Goal: Task Accomplishment & Management: Use online tool/utility

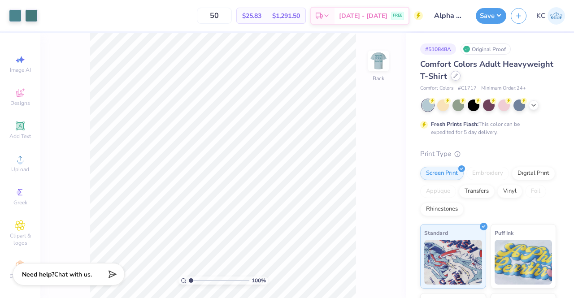
click at [461, 79] on div at bounding box center [456, 76] width 10 height 10
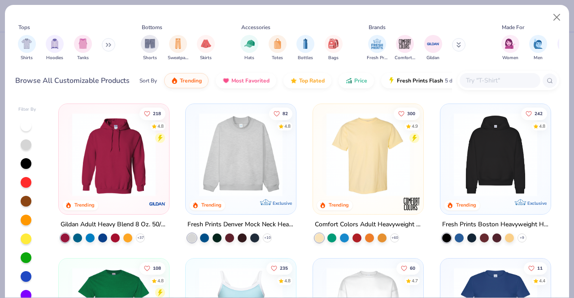
click at [113, 158] on img at bounding box center [114, 154] width 92 height 83
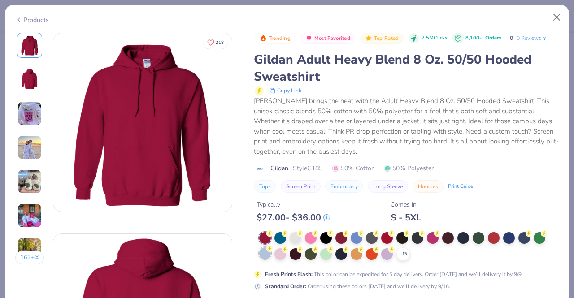
click at [265, 256] on div at bounding box center [265, 254] width 12 height 12
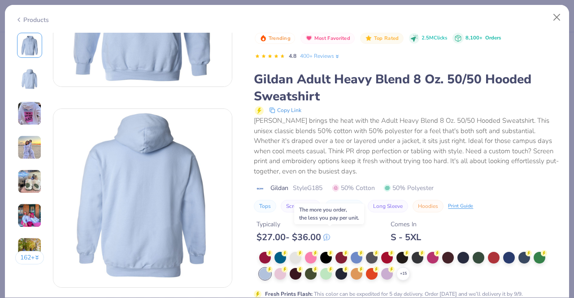
scroll to position [126, 0]
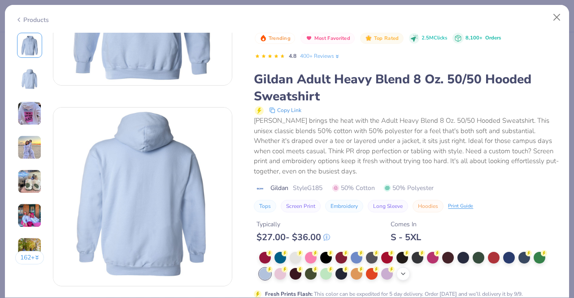
click at [406, 274] on icon at bounding box center [403, 273] width 7 height 7
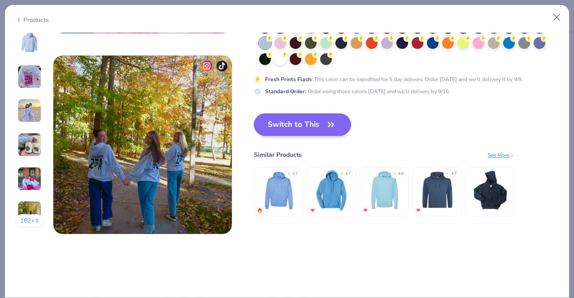
scroll to position [1183, 0]
click at [316, 126] on button "Switch to This" at bounding box center [302, 124] width 97 height 22
click at [312, 126] on button "Switch to This" at bounding box center [302, 124] width 97 height 22
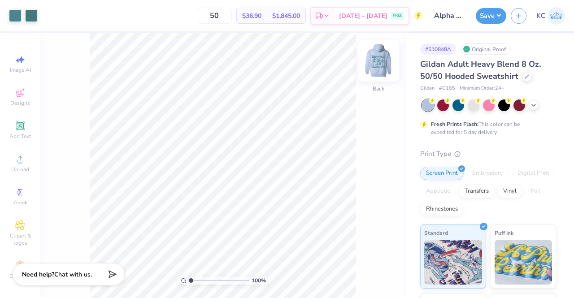
click at [382, 63] on img at bounding box center [379, 61] width 36 height 36
click at [385, 63] on img at bounding box center [379, 61] width 36 height 36
click at [374, 64] on img at bounding box center [379, 61] width 36 height 36
click at [525, 77] on icon at bounding box center [527, 76] width 4 height 4
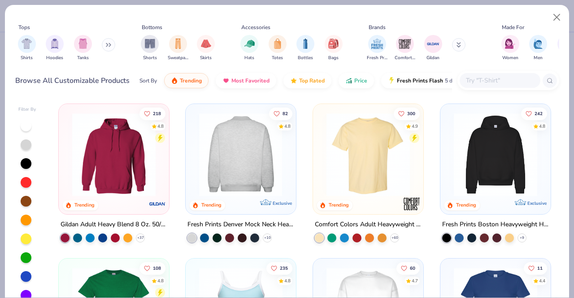
scroll to position [1, 0]
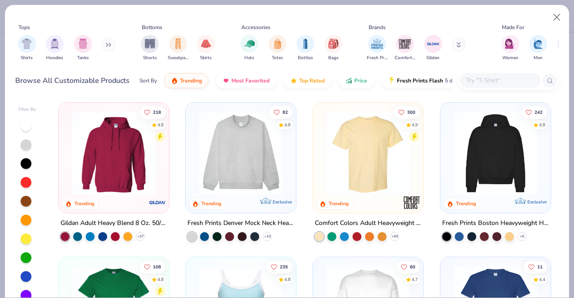
click at [468, 170] on img at bounding box center [495, 153] width 92 height 83
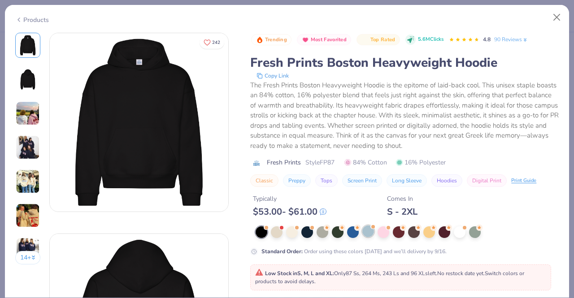
click at [367, 232] on div at bounding box center [368, 232] width 12 height 12
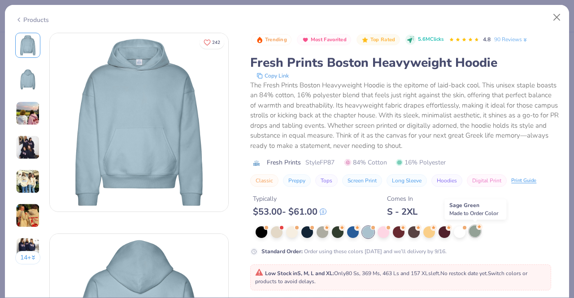
click at [474, 231] on div at bounding box center [475, 232] width 12 height 12
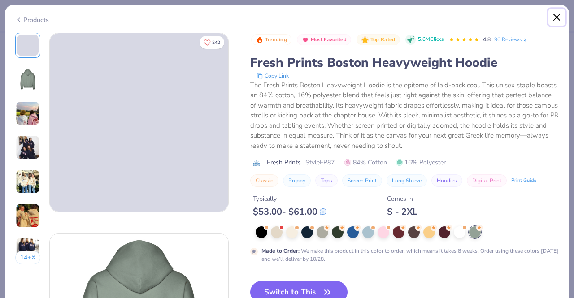
click at [557, 17] on button "Close" at bounding box center [556, 17] width 17 height 17
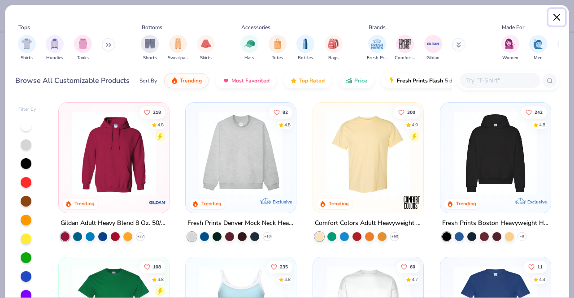
drag, startPoint x: 557, startPoint y: 19, endPoint x: 347, endPoint y: 189, distance: 269.4
click at [347, 189] on div "Tops Shirts Hoodies Tanks Bottoms Shorts Sweatpants Skirts Accessories Hats Tot…" at bounding box center [286, 151] width 565 height 294
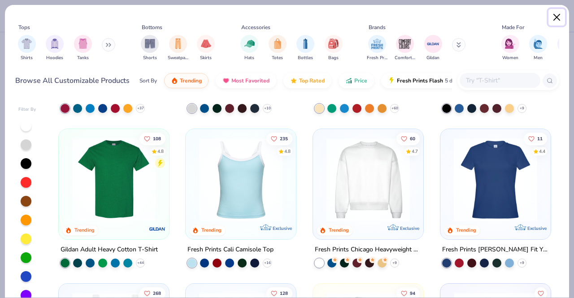
scroll to position [179, 0]
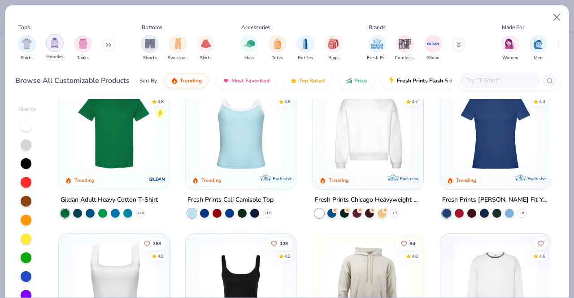
click at [54, 45] on img "filter for Hoodies" at bounding box center [55, 43] width 10 height 10
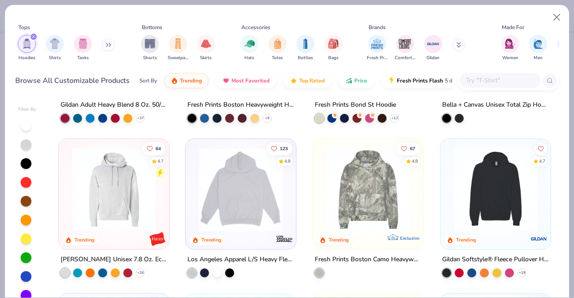
scroll to position [153, 0]
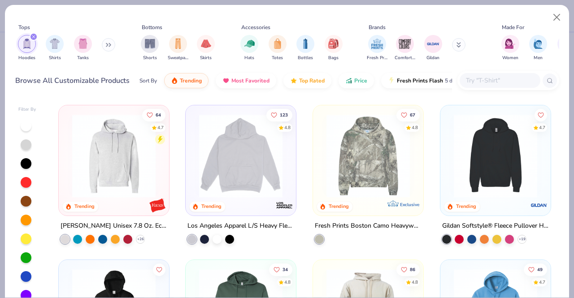
click at [120, 203] on div at bounding box center [113, 158] width 101 height 97
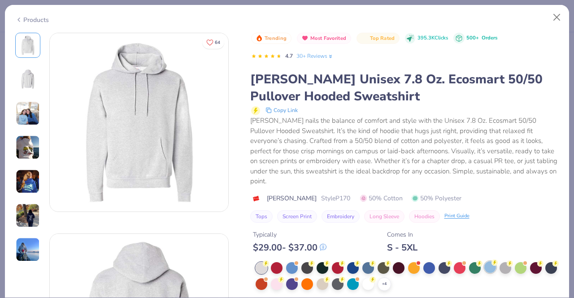
click at [488, 267] on div at bounding box center [490, 267] width 12 height 12
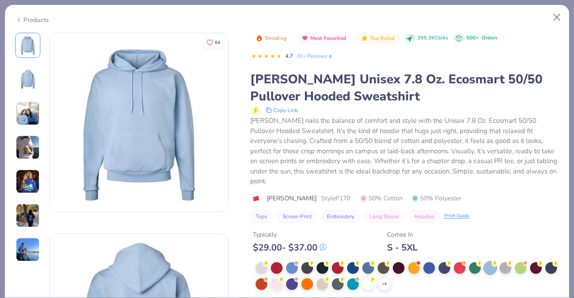
scroll to position [168, 0]
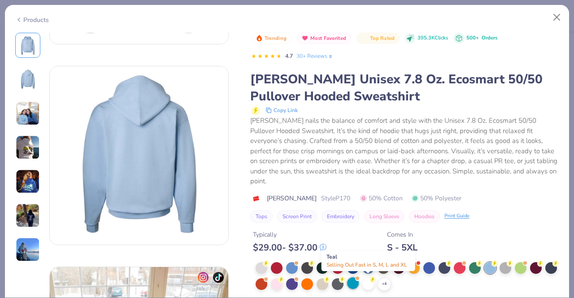
click at [359, 283] on div at bounding box center [353, 284] width 12 height 12
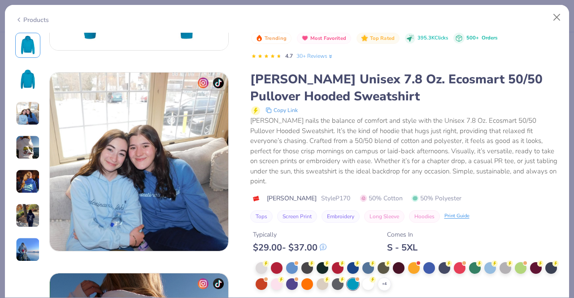
scroll to position [361, 0]
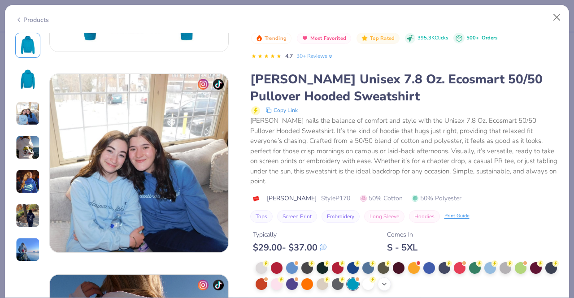
click at [386, 283] on polyline at bounding box center [385, 284] width 4 height 2
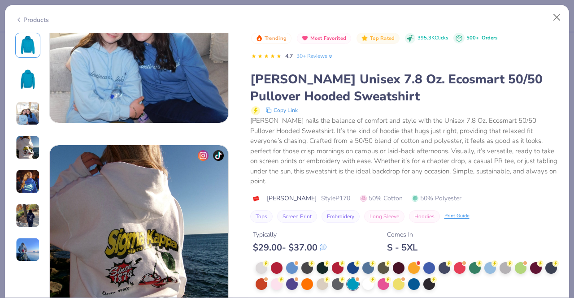
scroll to position [489, 0]
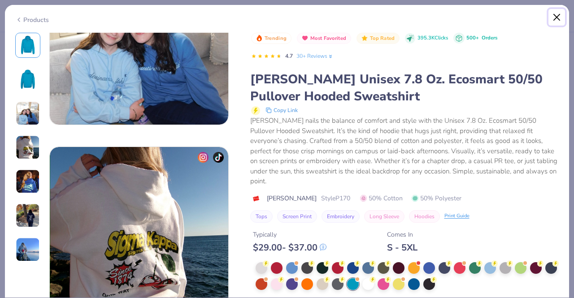
click at [562, 16] on button "Close" at bounding box center [556, 17] width 17 height 17
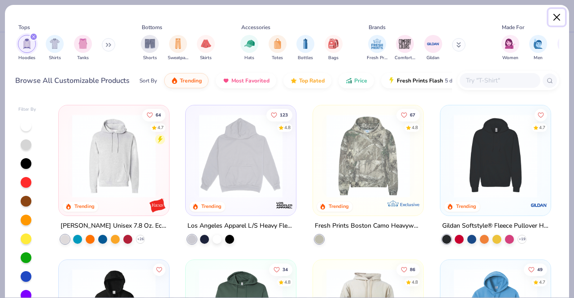
click at [557, 14] on button "Close" at bounding box center [556, 17] width 17 height 17
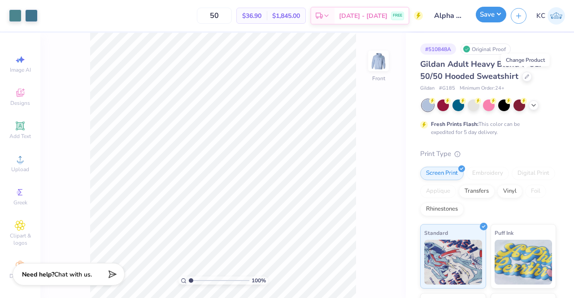
click at [491, 20] on button "Save" at bounding box center [491, 15] width 30 height 16
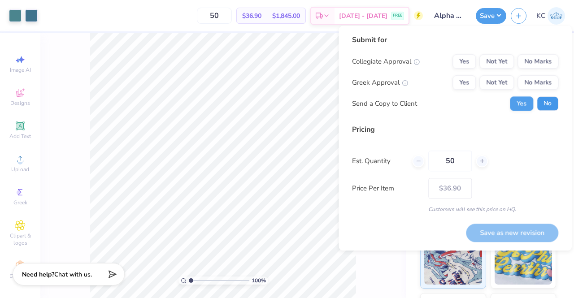
click at [548, 101] on button "No" at bounding box center [548, 103] width 22 height 14
click at [499, 81] on button "Not Yet" at bounding box center [496, 82] width 35 height 14
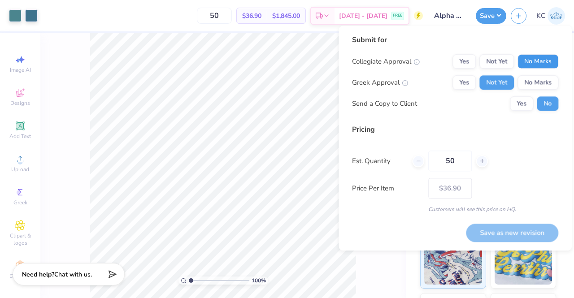
click at [539, 60] on button "No Marks" at bounding box center [538, 61] width 41 height 14
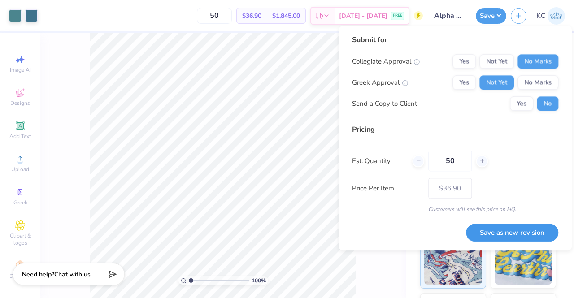
click at [511, 230] on button "Save as new revision" at bounding box center [512, 233] width 92 height 18
type input "$36.90"
